Goal: Information Seeking & Learning: Learn about a topic

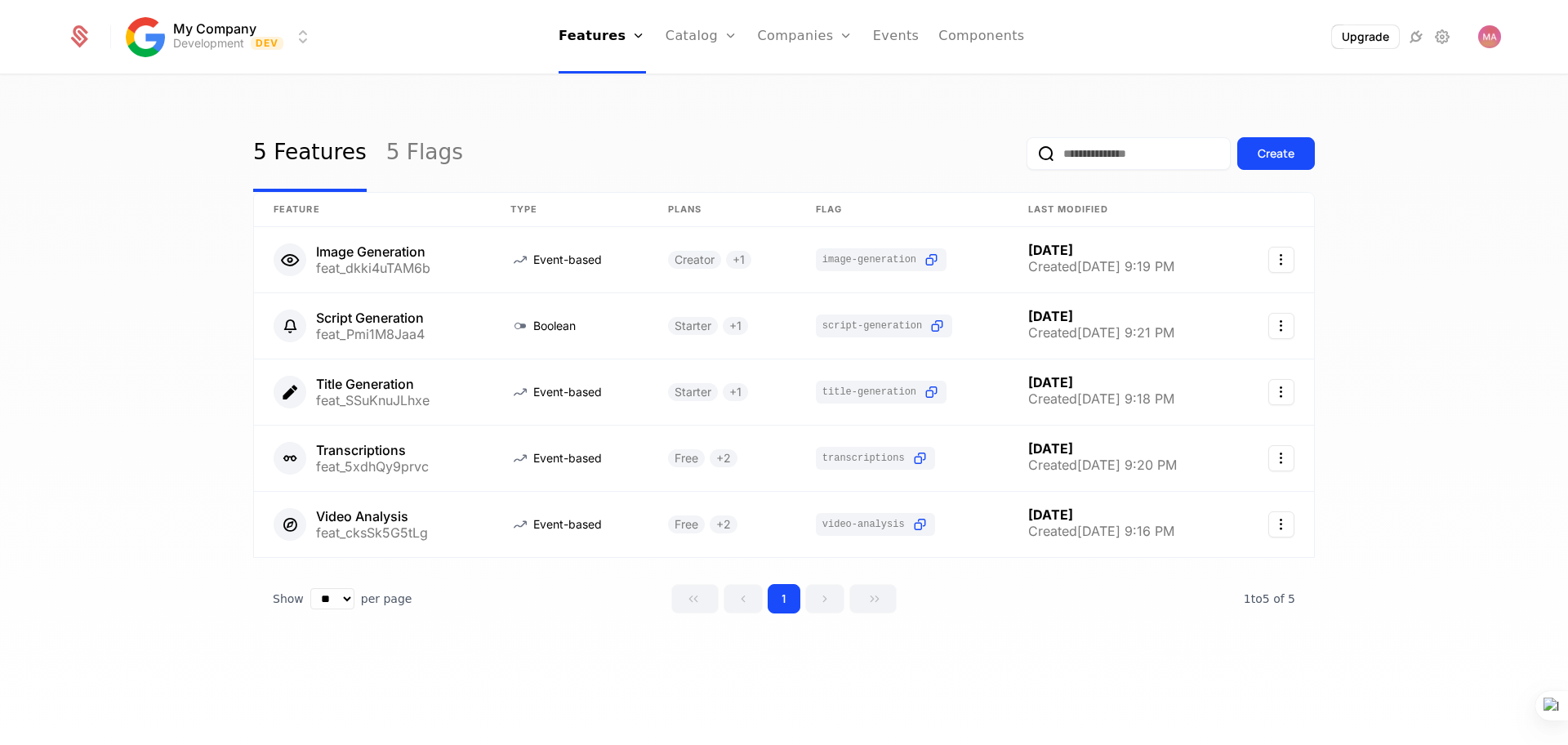
click at [891, 33] on link "Events" at bounding box center [896, 36] width 46 height 73
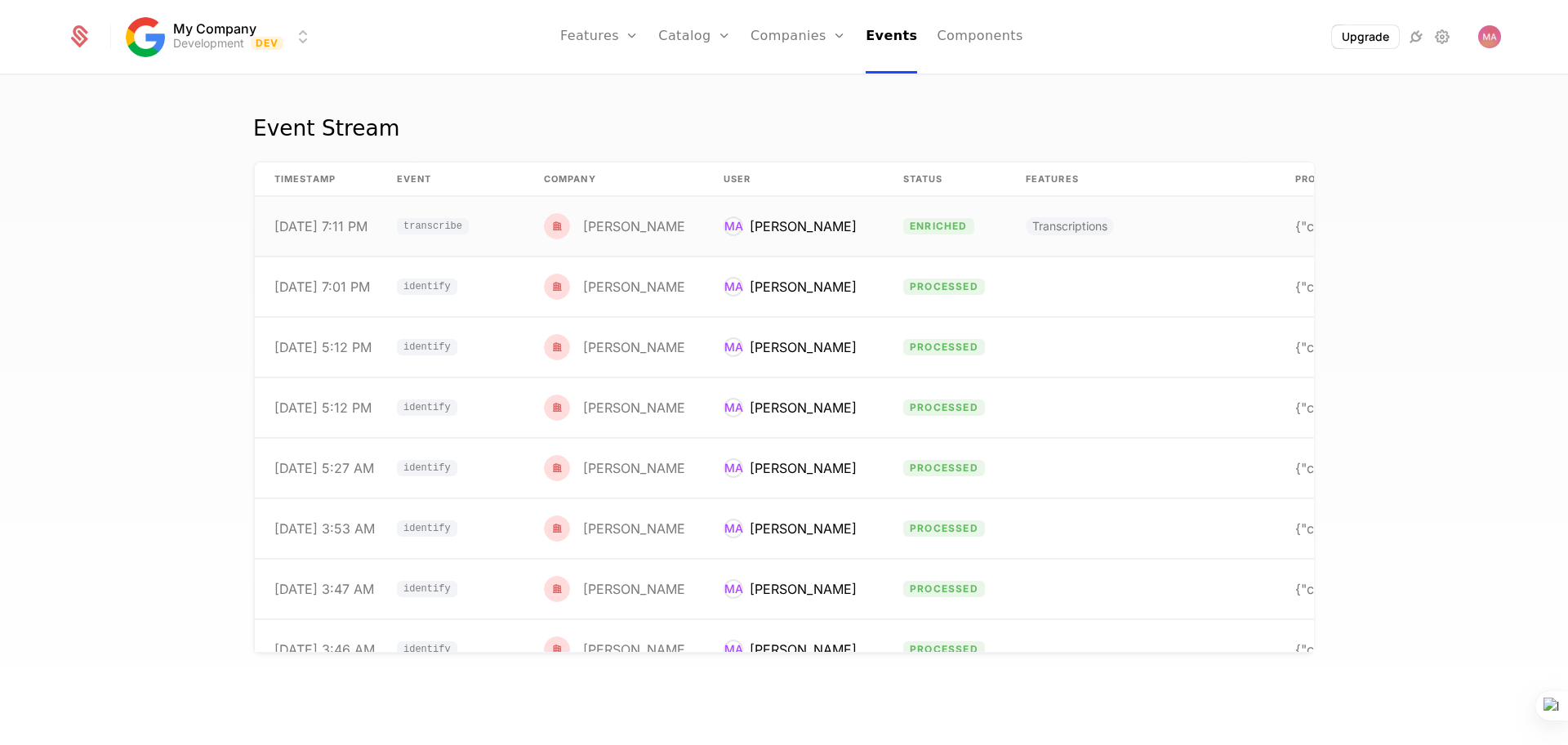
click at [426, 231] on span "transcribe" at bounding box center [432, 226] width 59 height 10
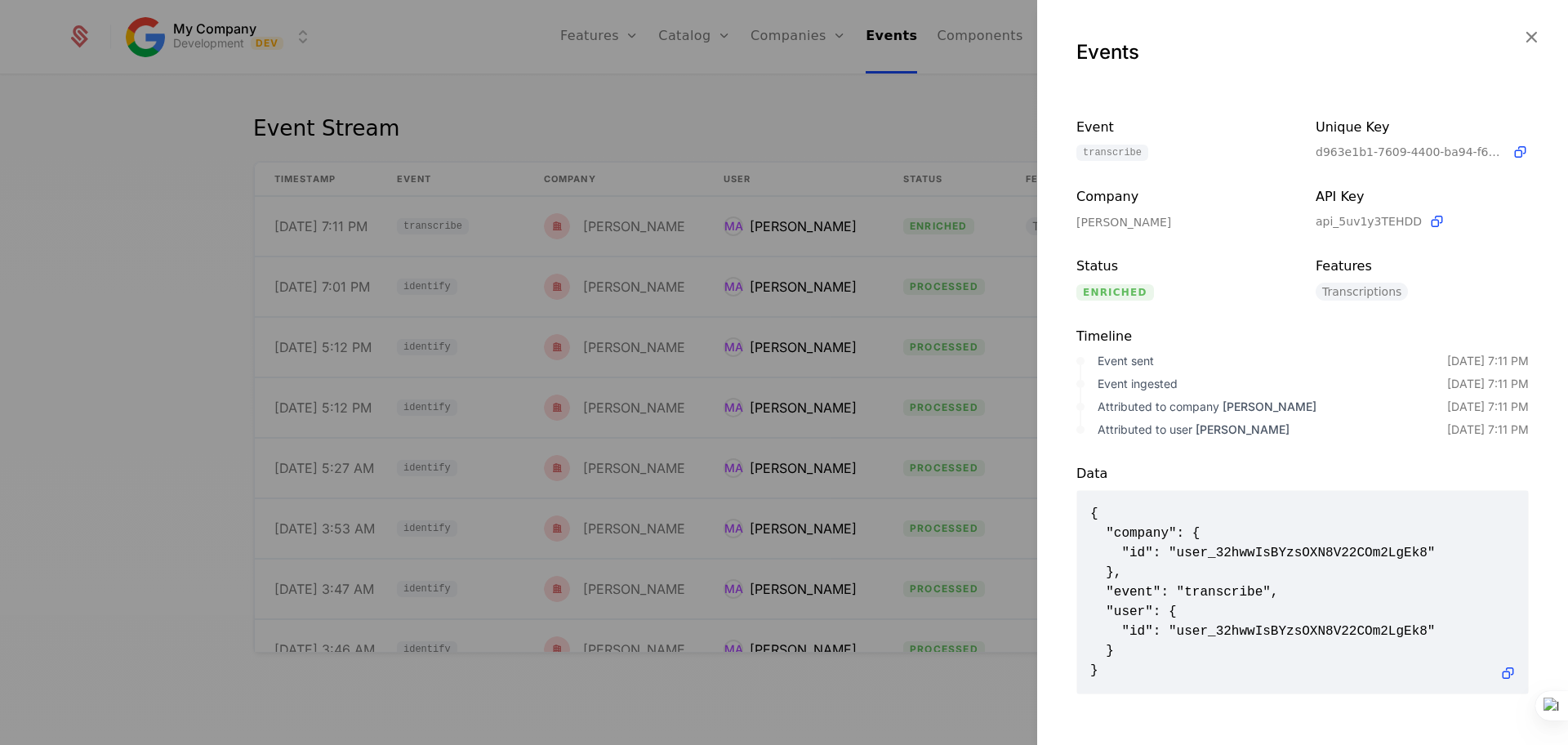
scroll to position [5, 0]
click at [812, 278] on div at bounding box center [784, 372] width 1568 height 745
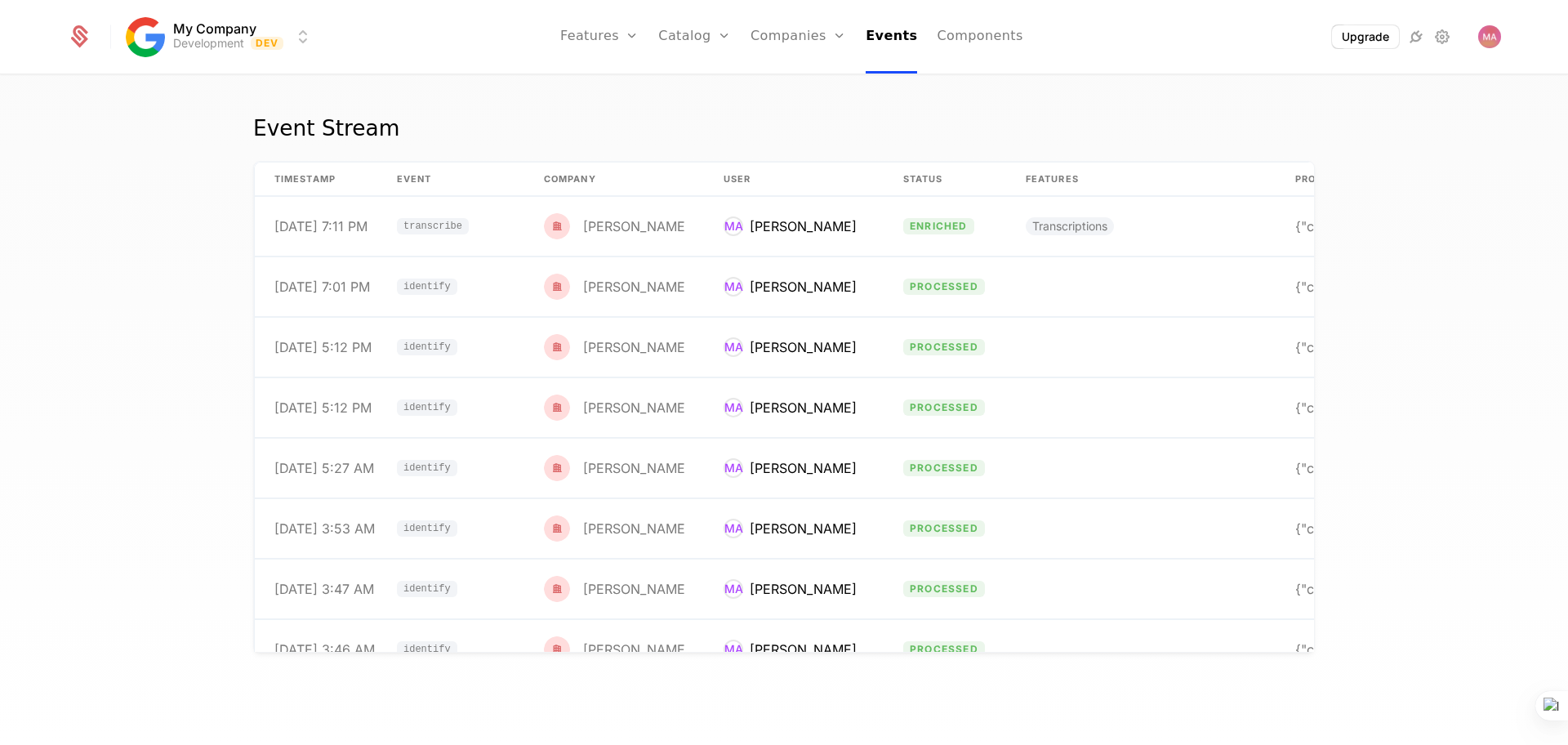
click at [803, 109] on link "Users" at bounding box center [808, 106] width 75 height 13
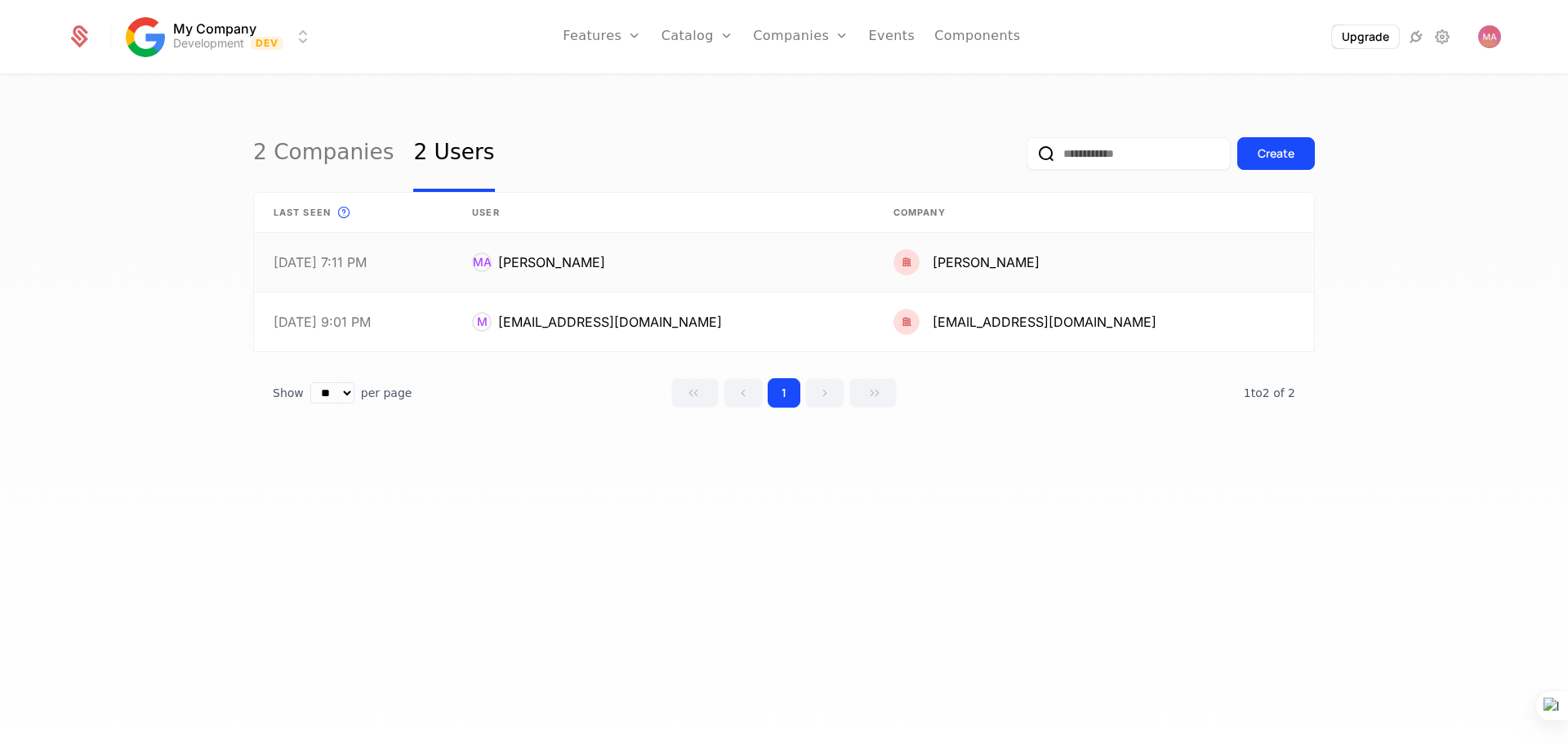
click at [540, 266] on link at bounding box center [663, 261] width 421 height 59
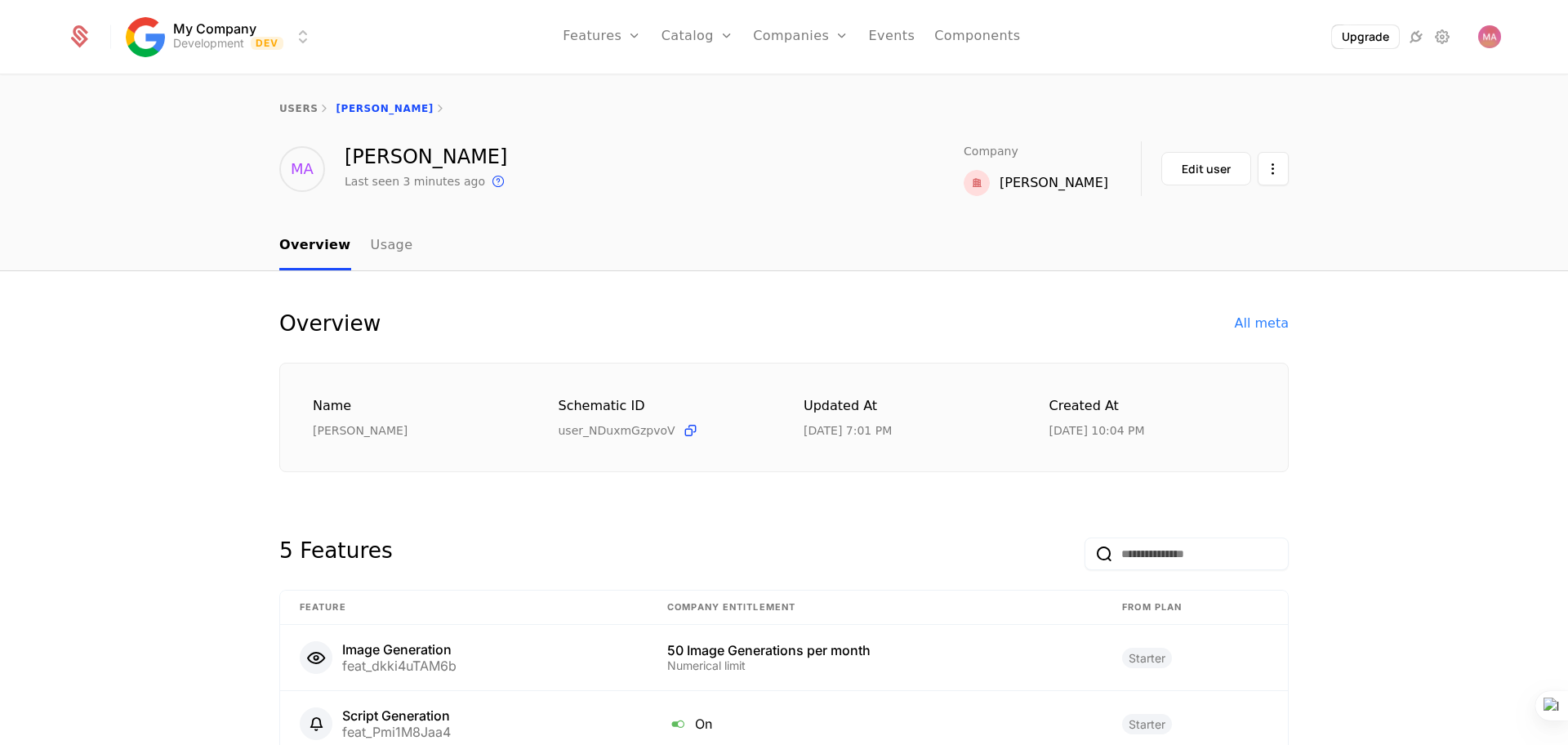
click at [371, 256] on link "Usage" at bounding box center [392, 246] width 43 height 48
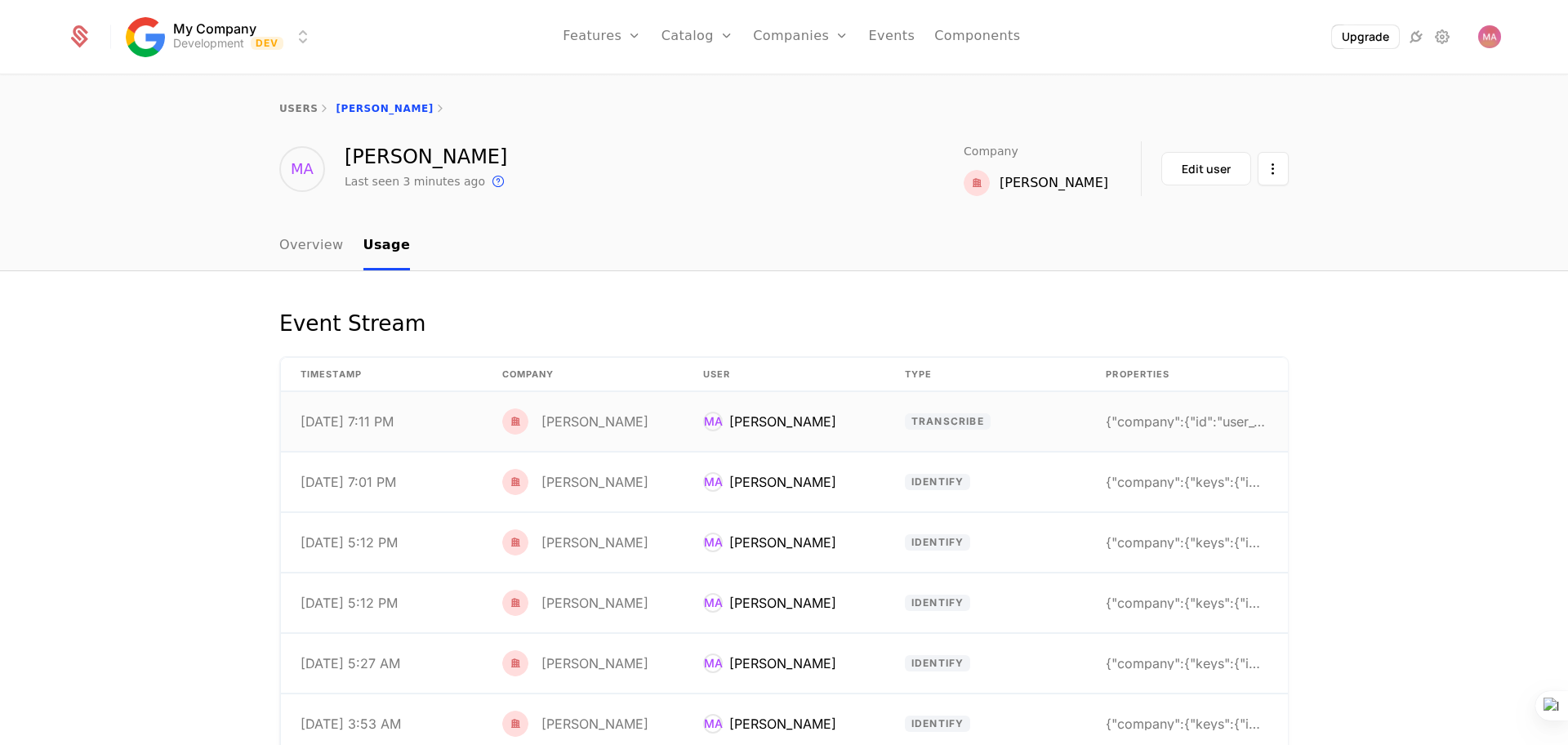
click at [312, 415] on div "[DATE] 7:11 PM" at bounding box center [346, 421] width 93 height 13
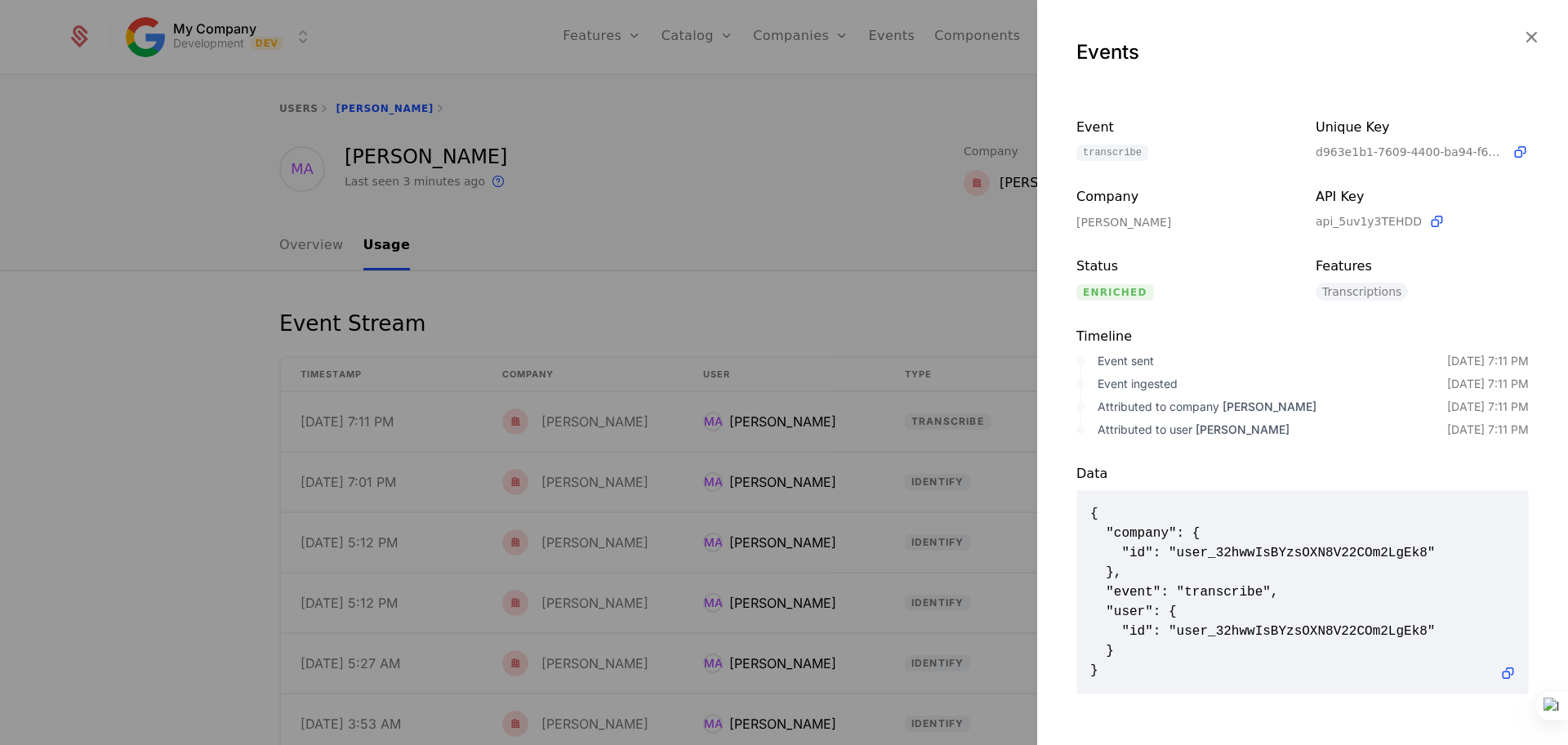
scroll to position [5, 0]
